Goal: Navigation & Orientation: Find specific page/section

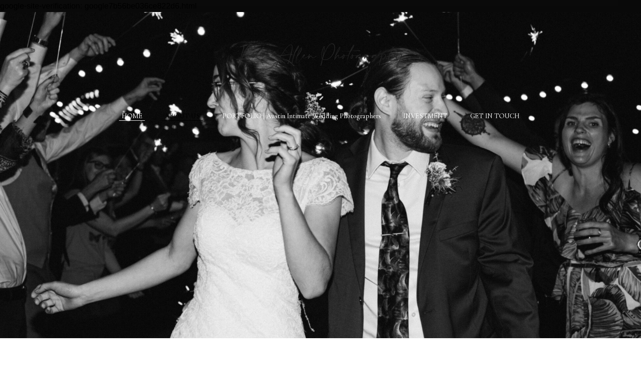
click at [176, 118] on link "ABOUT US" at bounding box center [182, 116] width 35 height 9
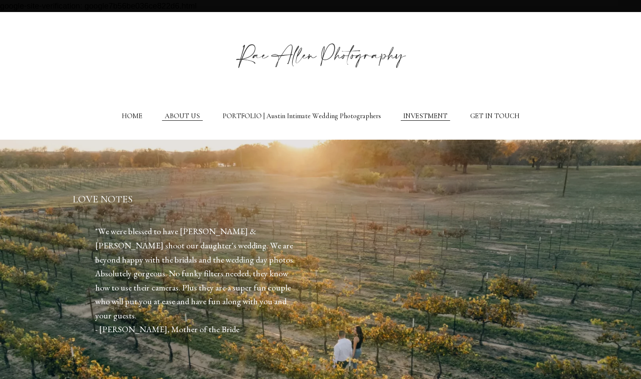
click at [426, 117] on link "INVESTMENT" at bounding box center [425, 116] width 44 height 9
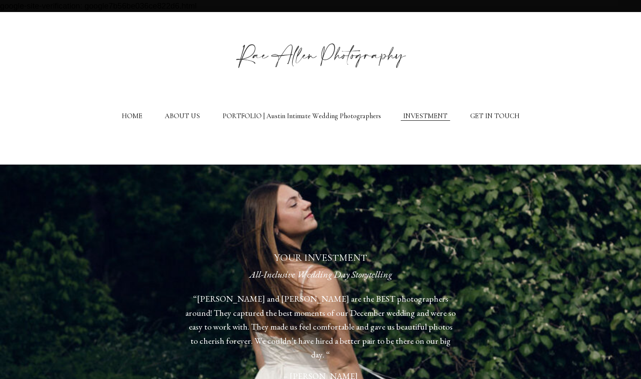
click at [503, 122] on div "HOME ABOUT US PORTFOLIO | Austin Intimate Wedding Photographers INVESTMENT GET …" at bounding box center [320, 75] width 641 height 127
click at [503, 117] on link "GET IN TOUCH" at bounding box center [494, 116] width 49 height 9
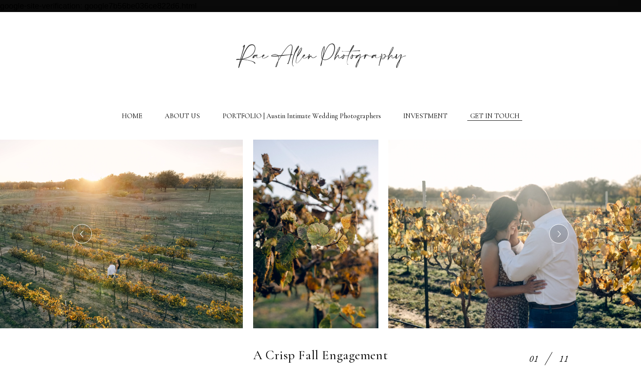
click at [304, 55] on img at bounding box center [321, 51] width 200 height 63
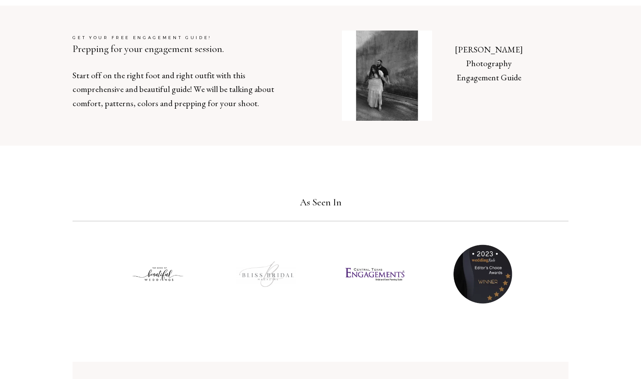
scroll to position [1650, 0]
